Goal: Information Seeking & Learning: Learn about a topic

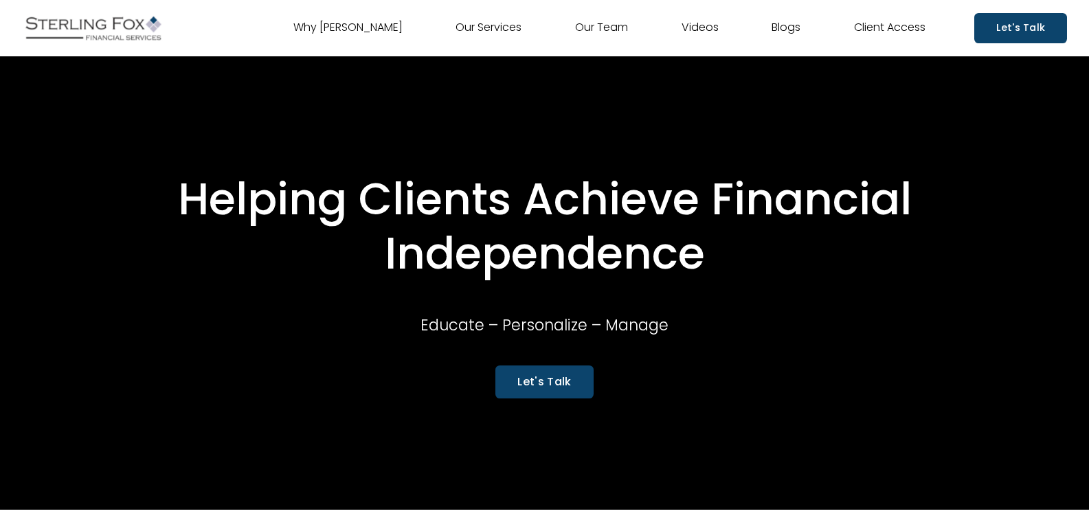
click at [703, 31] on link "Videos" at bounding box center [699, 28] width 37 height 22
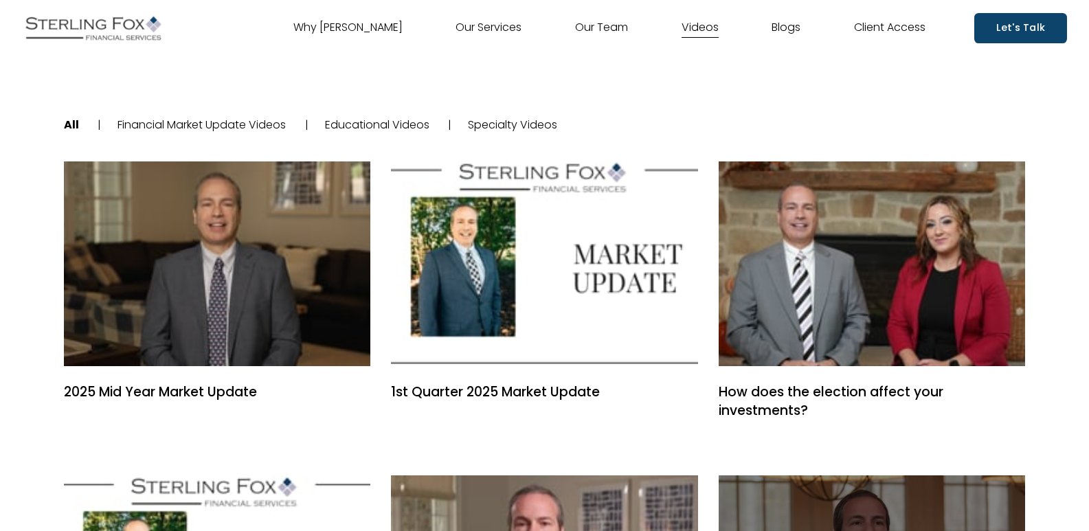
click at [398, 126] on link "Educational Videos" at bounding box center [377, 125] width 104 height 16
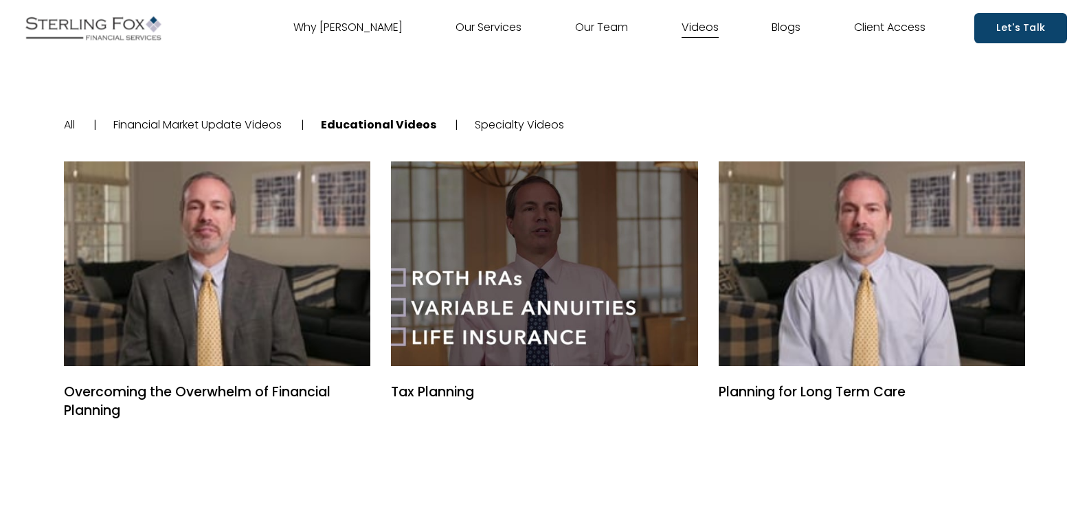
click at [502, 126] on link "Specialty Videos" at bounding box center [519, 125] width 89 height 16
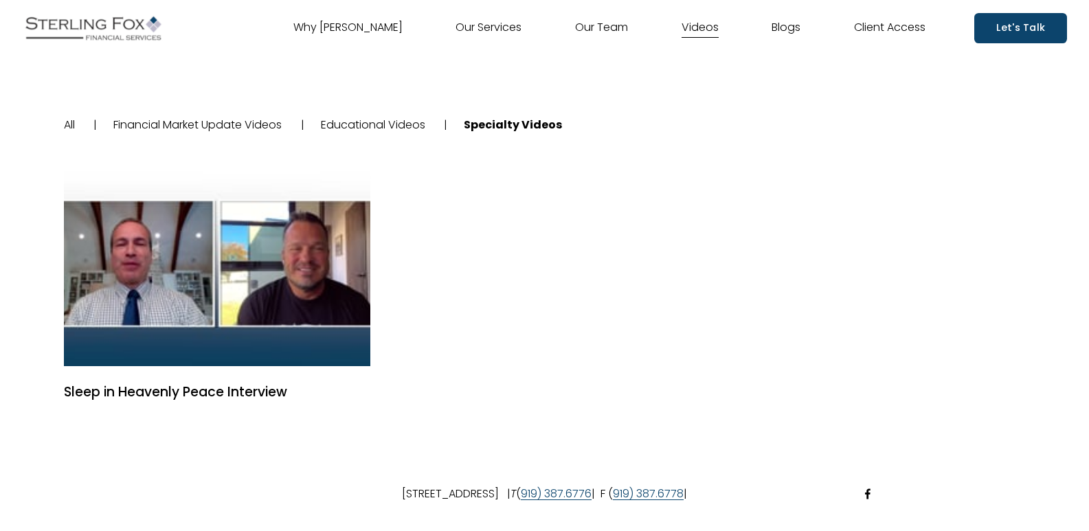
click at [327, 25] on link "Why [PERSON_NAME]" at bounding box center [347, 28] width 109 height 22
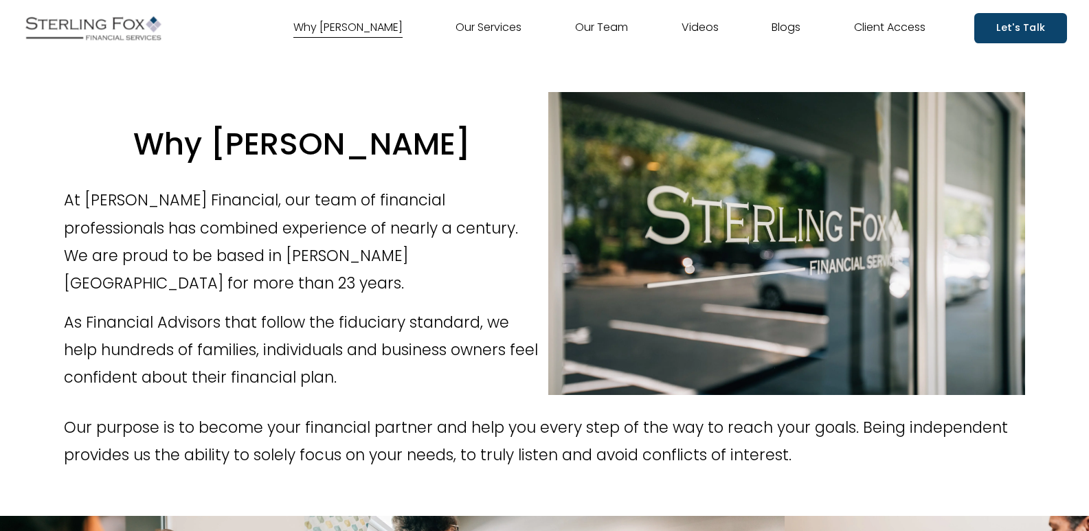
click at [500, 32] on link "Our Services" at bounding box center [488, 28] width 66 height 22
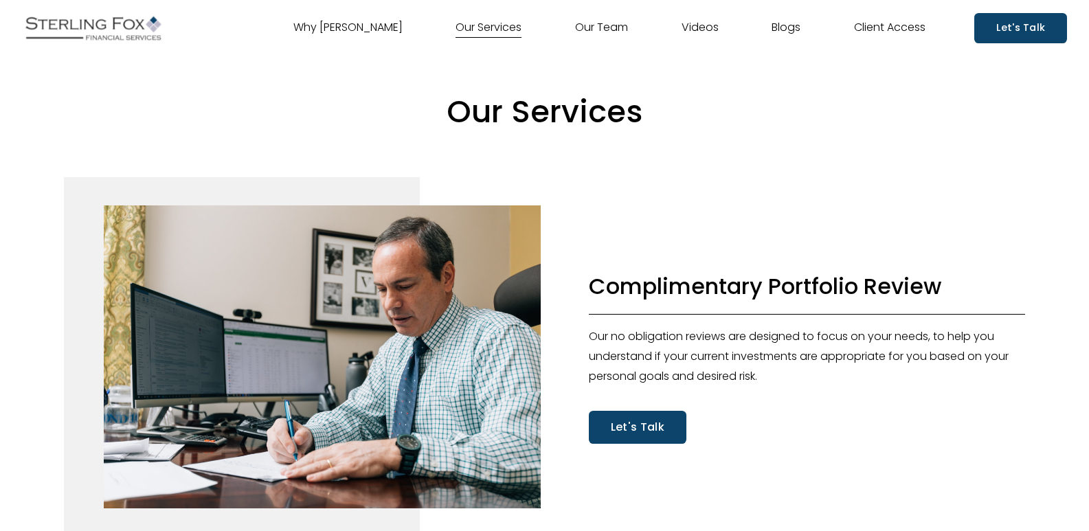
click at [772, 23] on link "Blogs" at bounding box center [785, 28] width 29 height 22
